Goal: Information Seeking & Learning: Learn about a topic

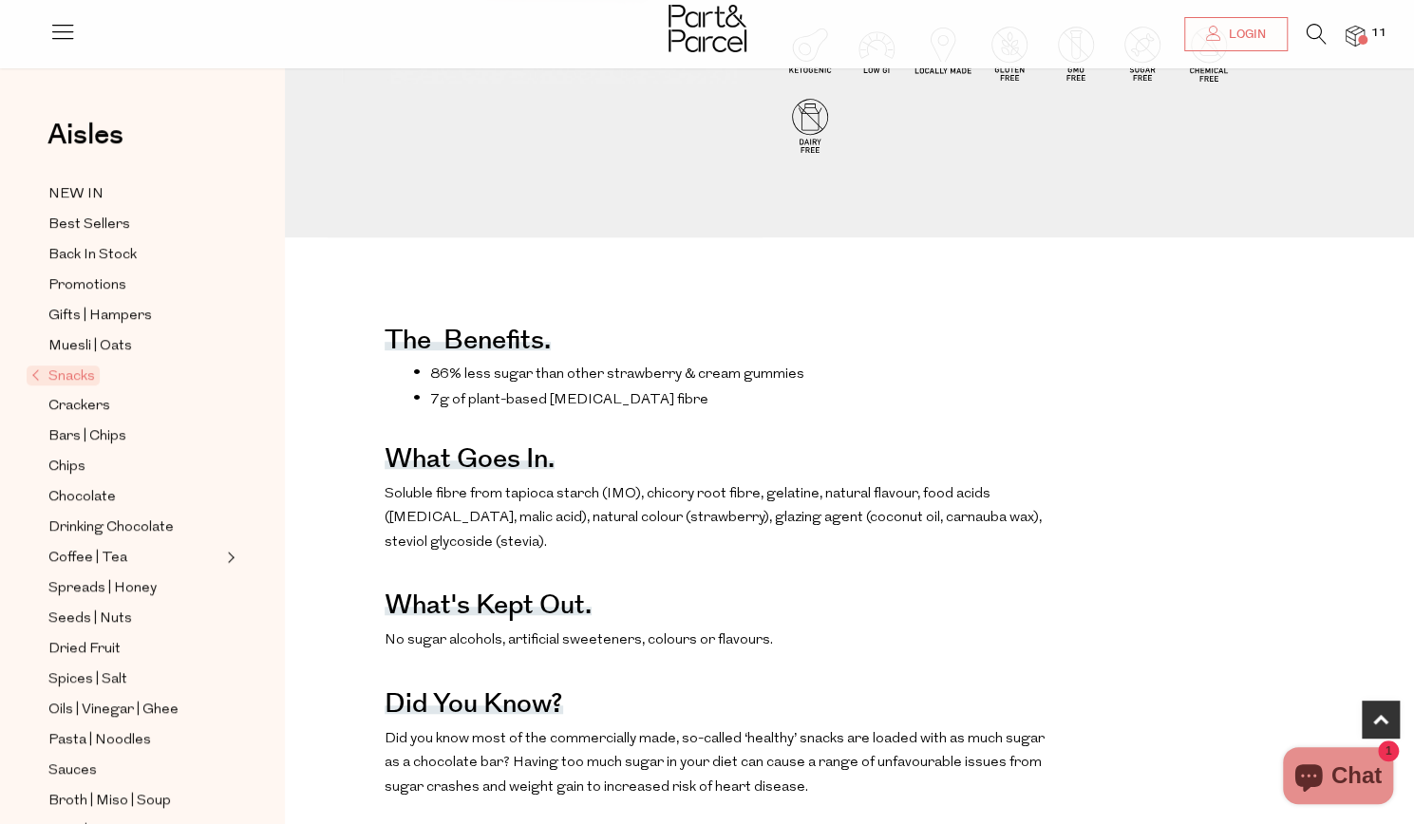
scroll to position [529, 0]
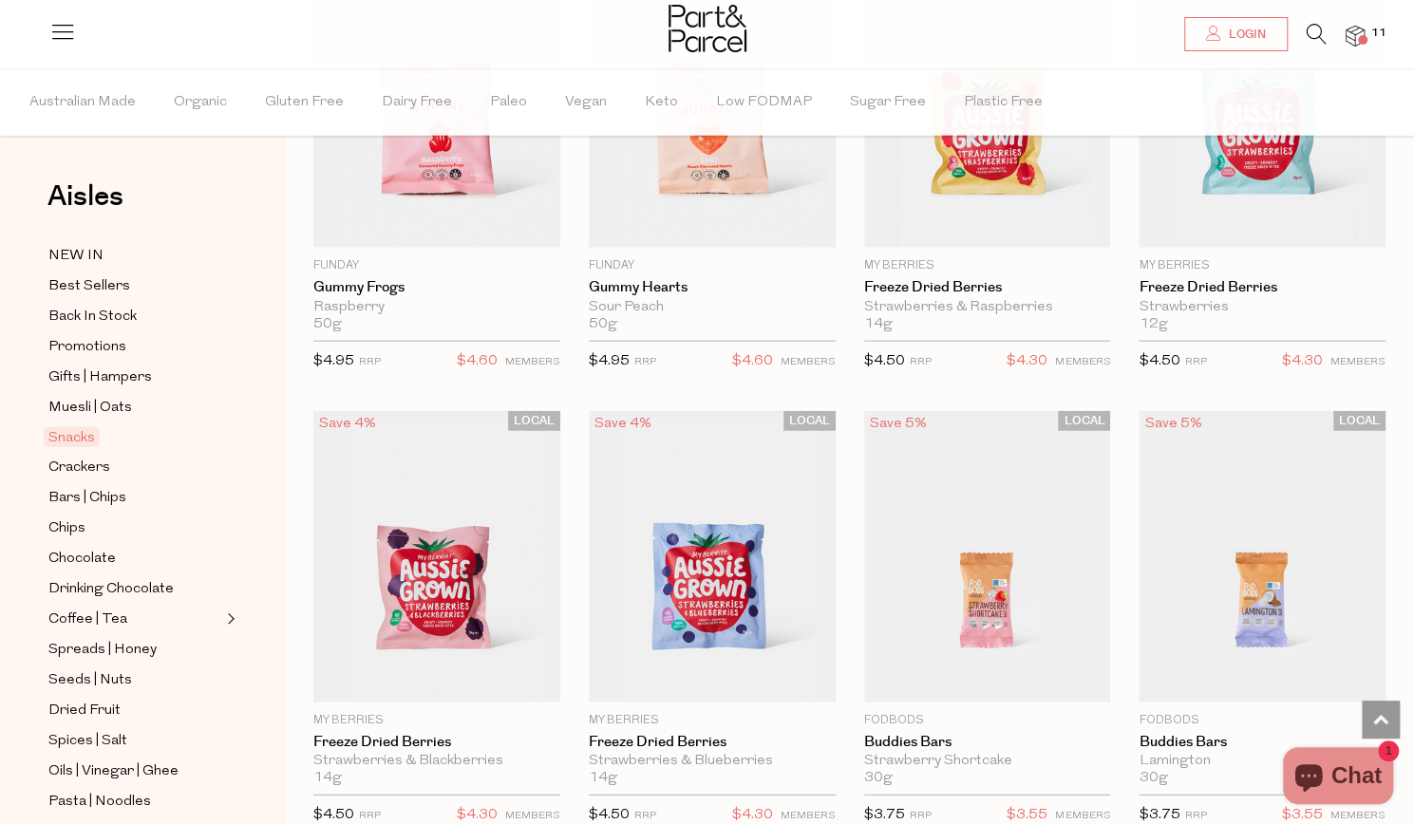
scroll to position [2723, 0]
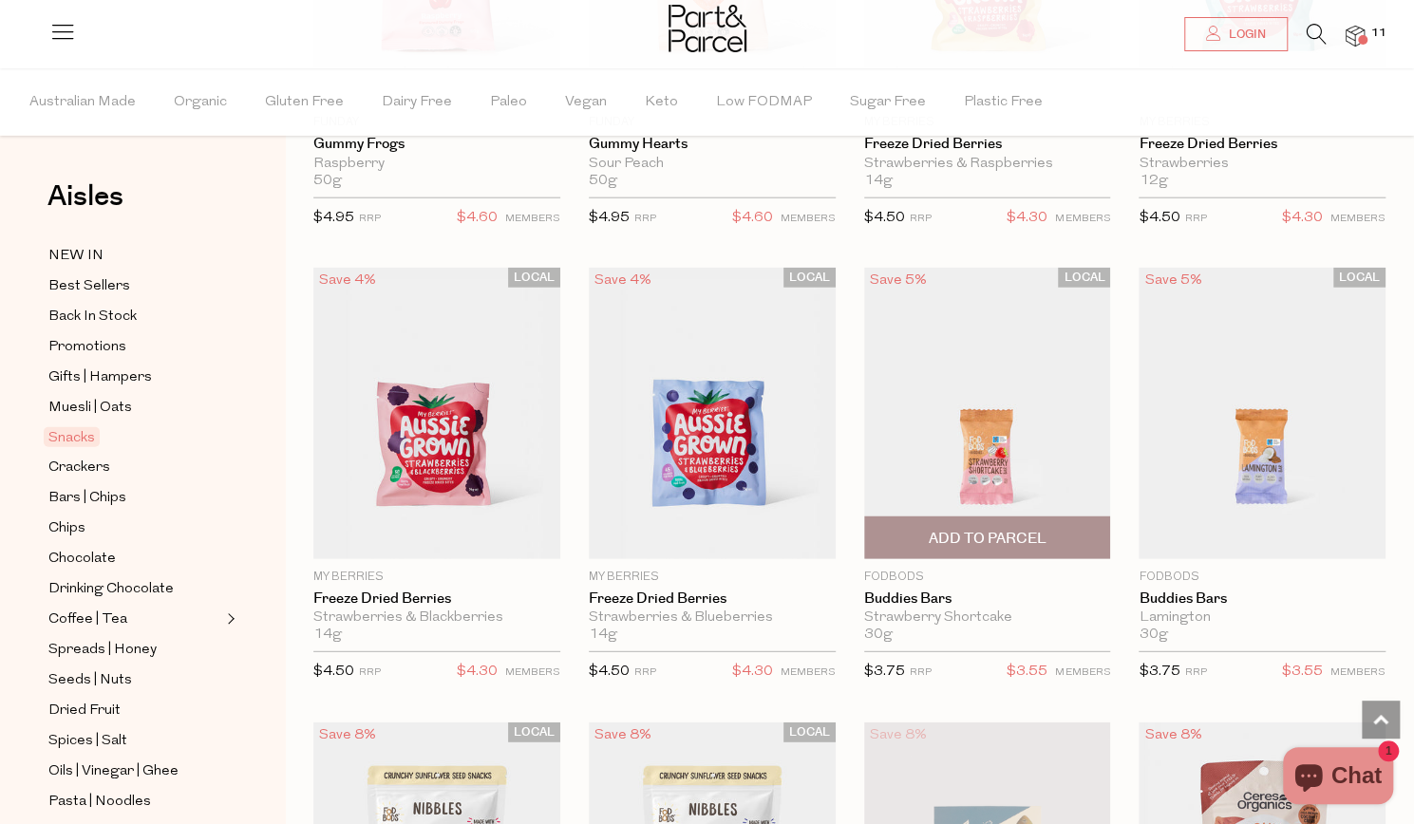
click at [1029, 473] on img at bounding box center [987, 414] width 247 height 292
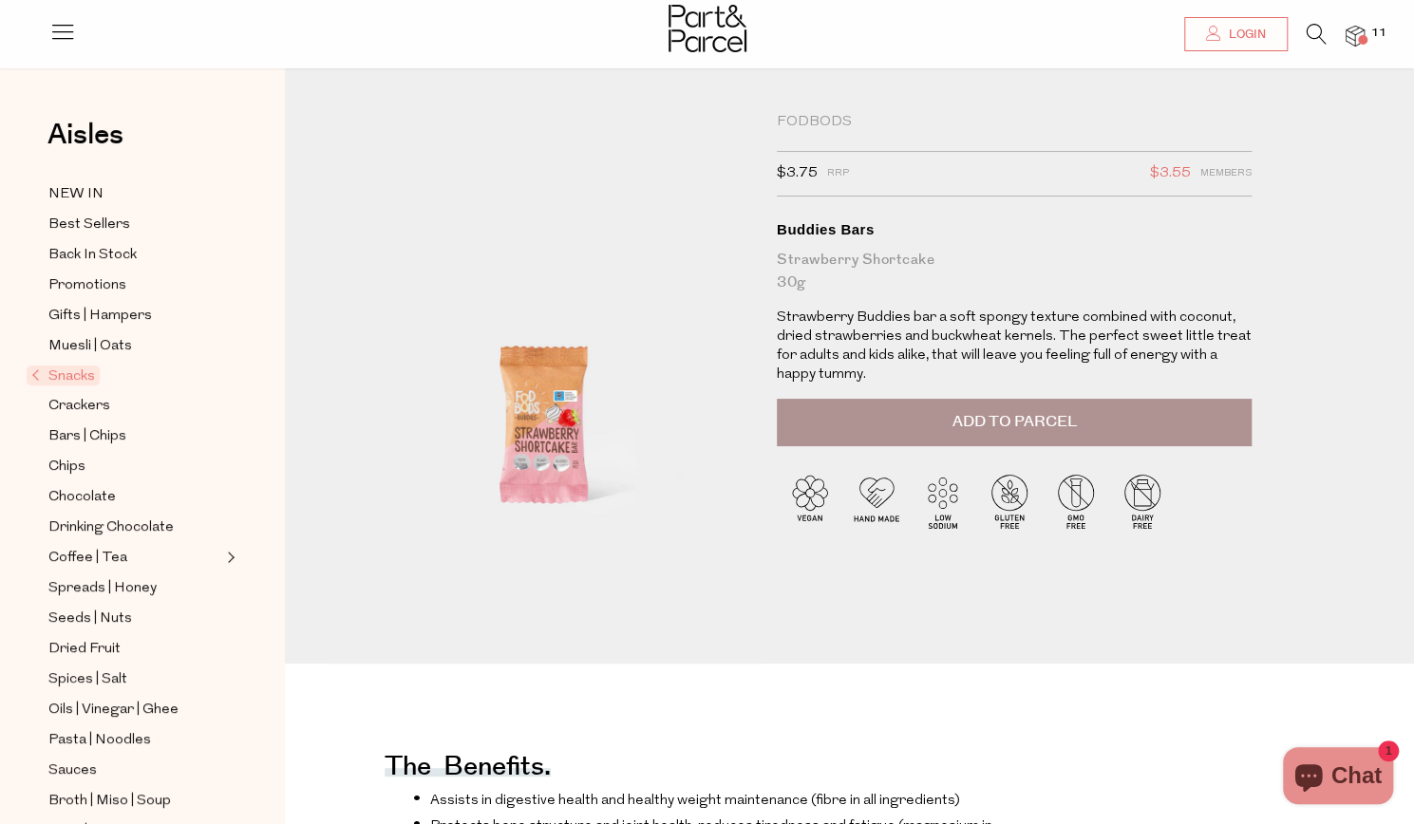
scroll to position [7, 0]
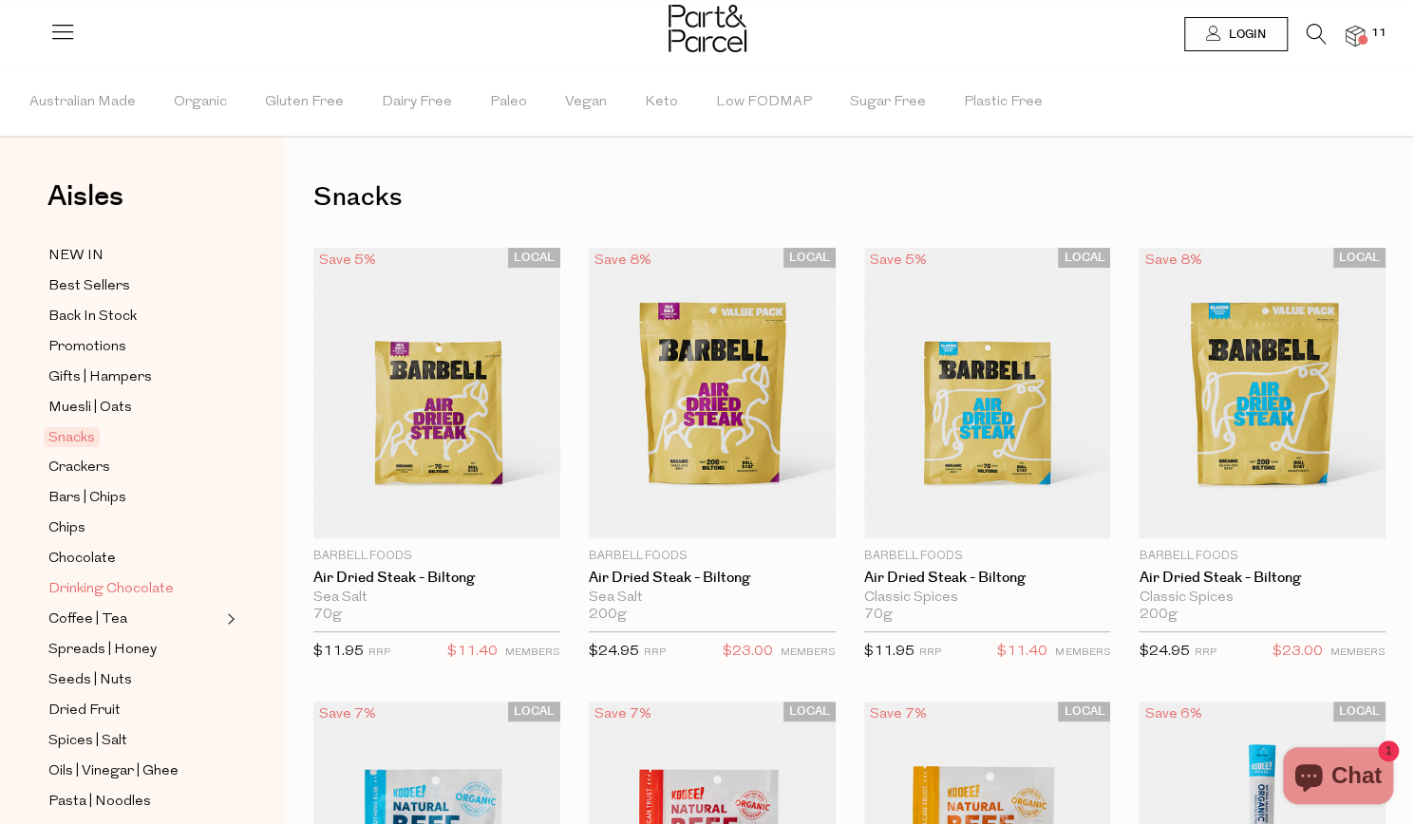
scroll to position [101, 0]
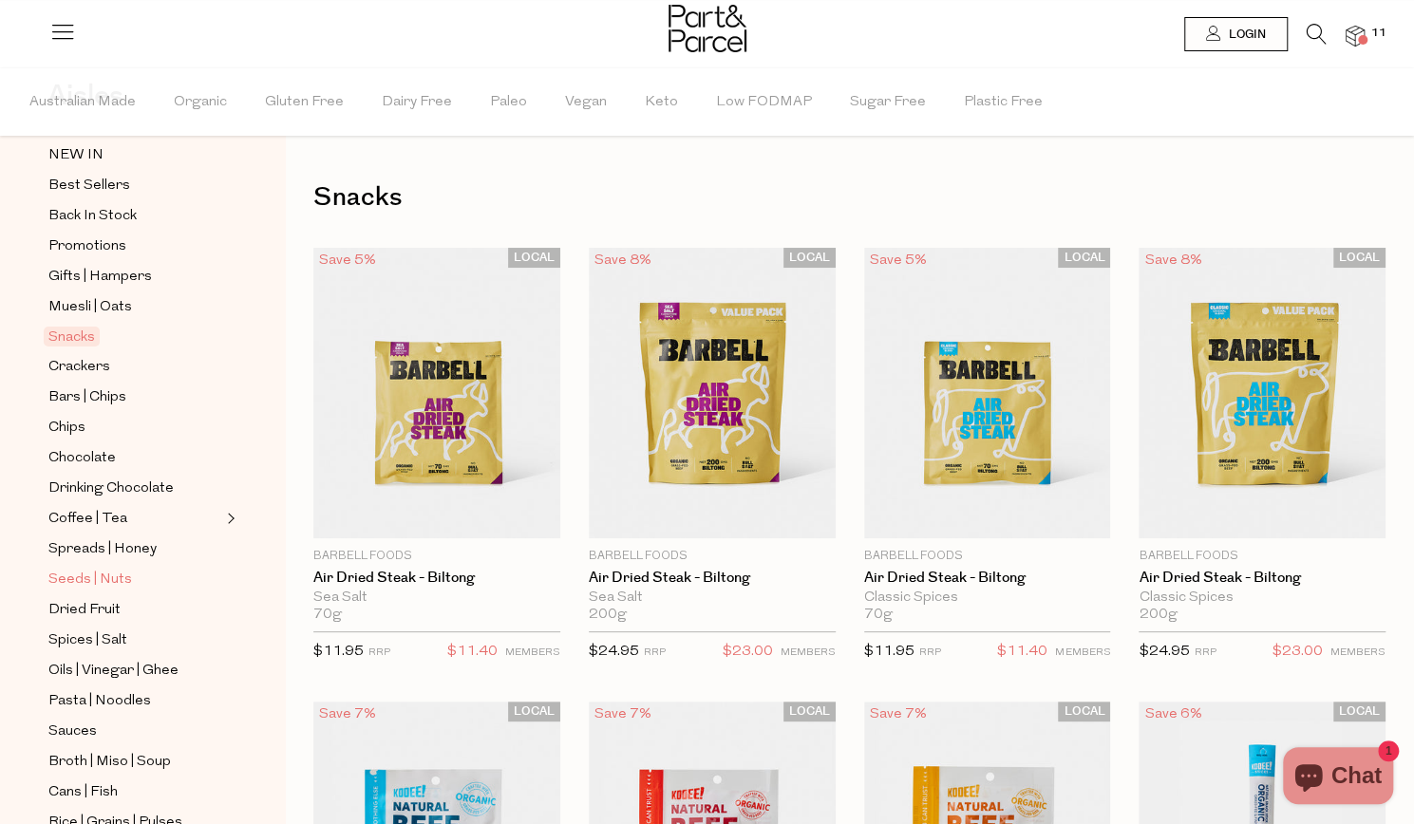
click at [104, 569] on span "Seeds | Nuts" at bounding box center [90, 580] width 84 height 23
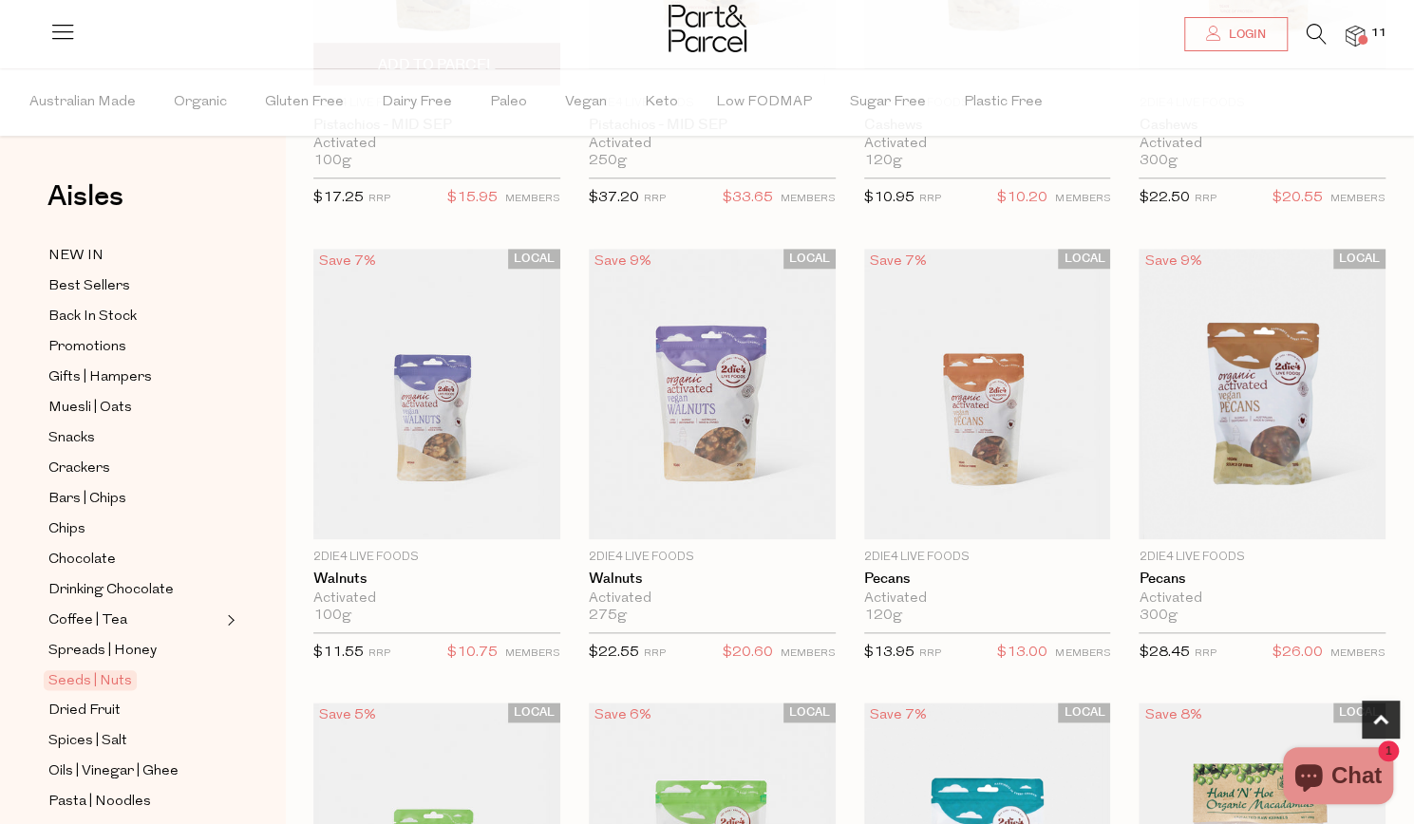
scroll to position [910, 0]
